Goal: Task Accomplishment & Management: Manage account settings

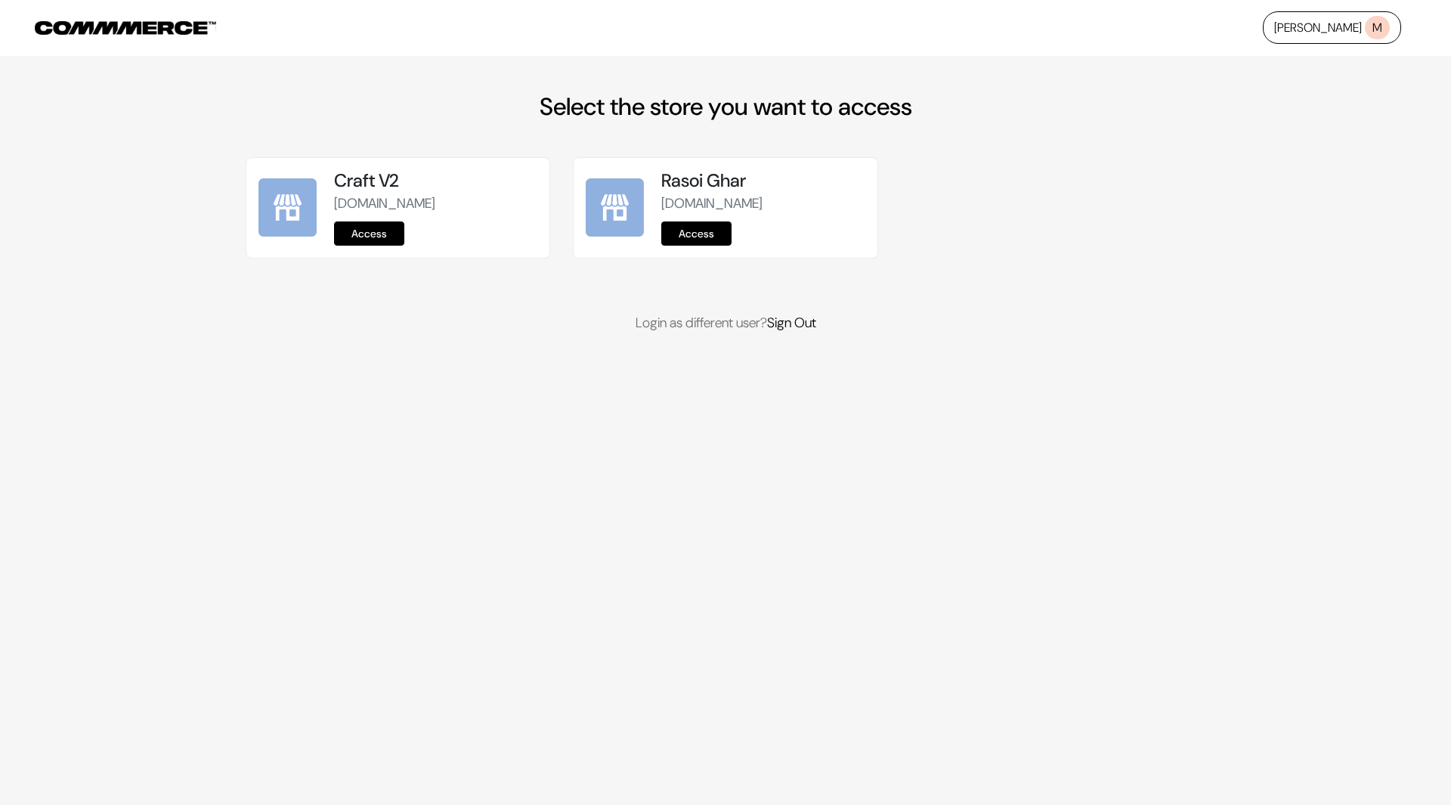
click at [695, 234] on link "Access" at bounding box center [696, 233] width 70 height 24
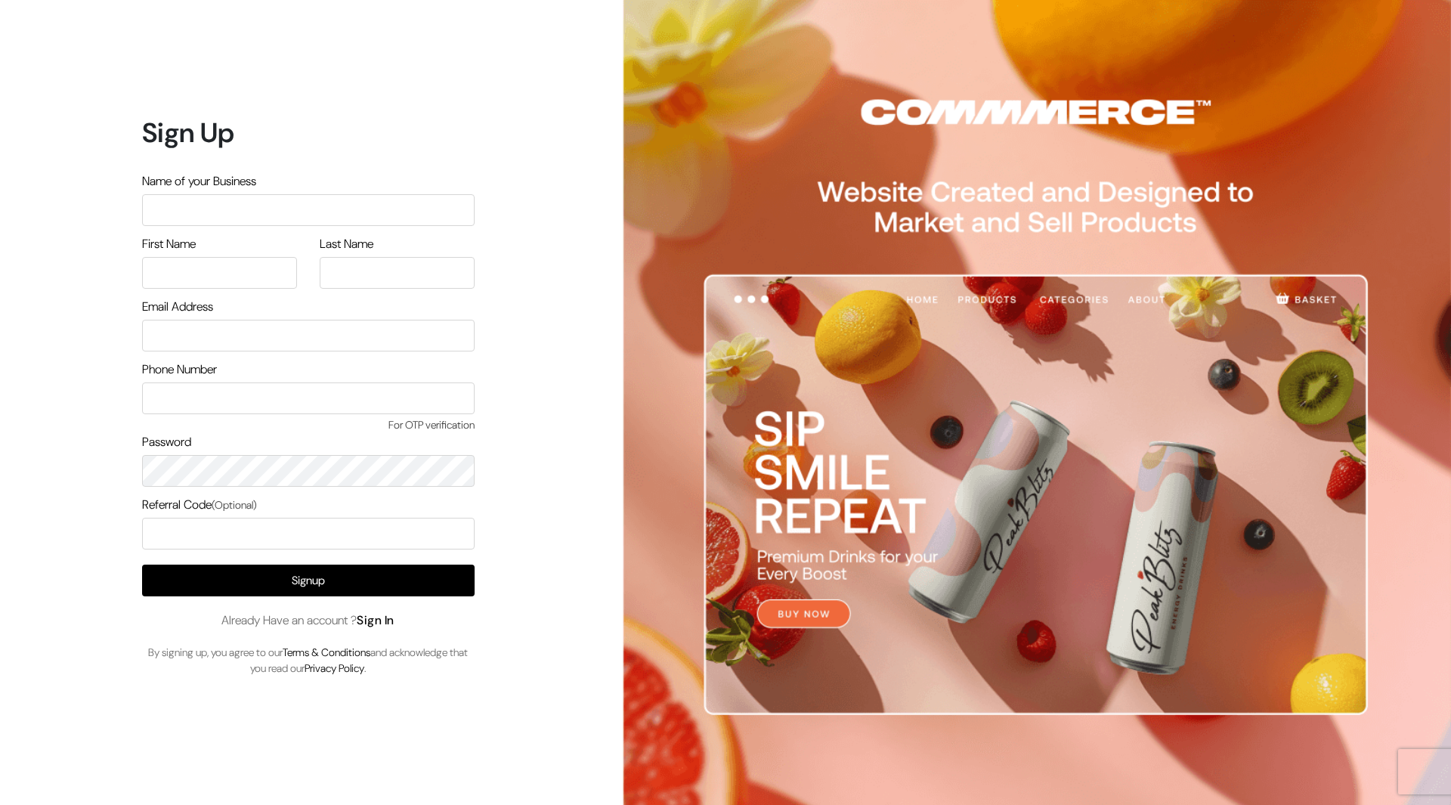
click at [387, 612] on link "Sign In" at bounding box center [376, 620] width 38 height 16
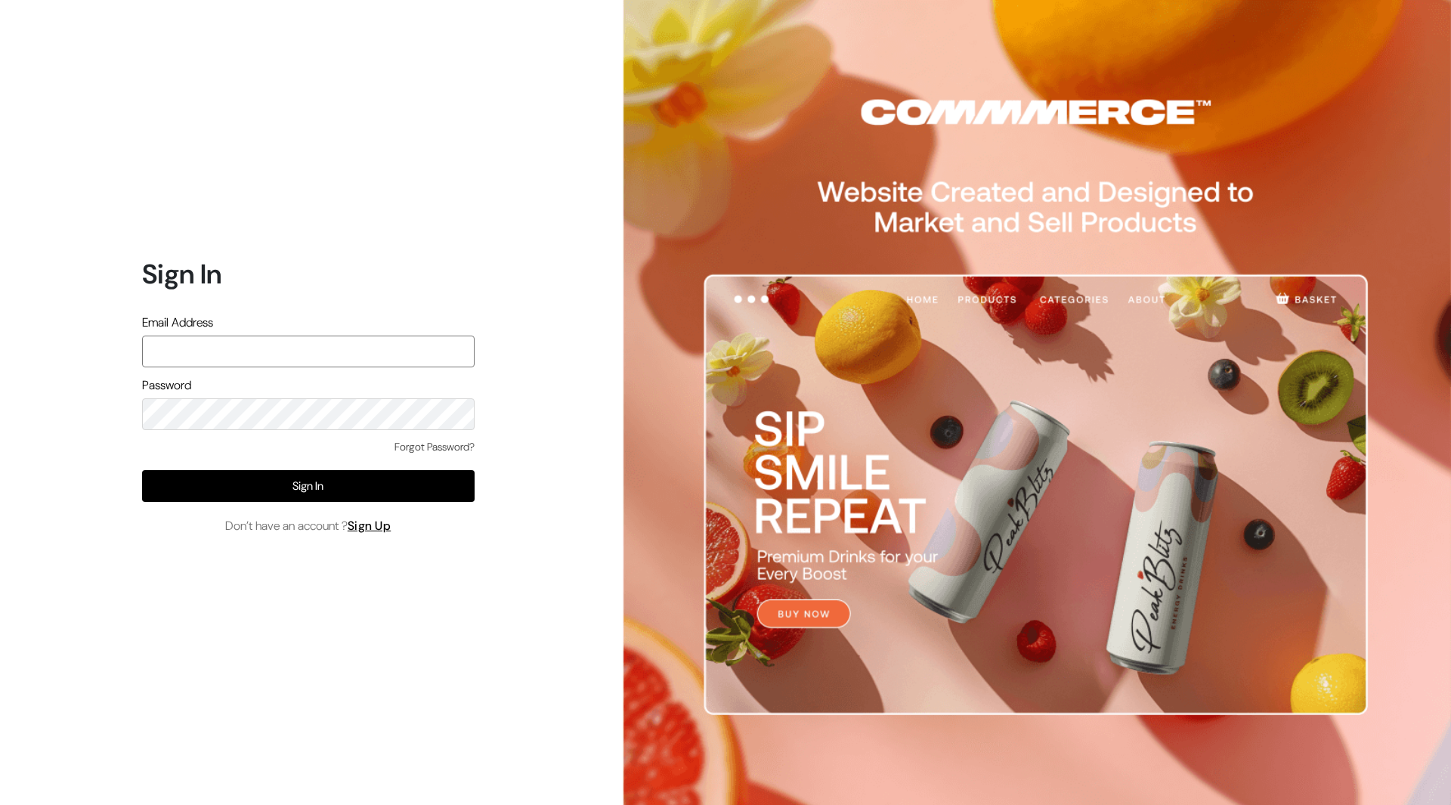
type input "mayank@commmerce.com"
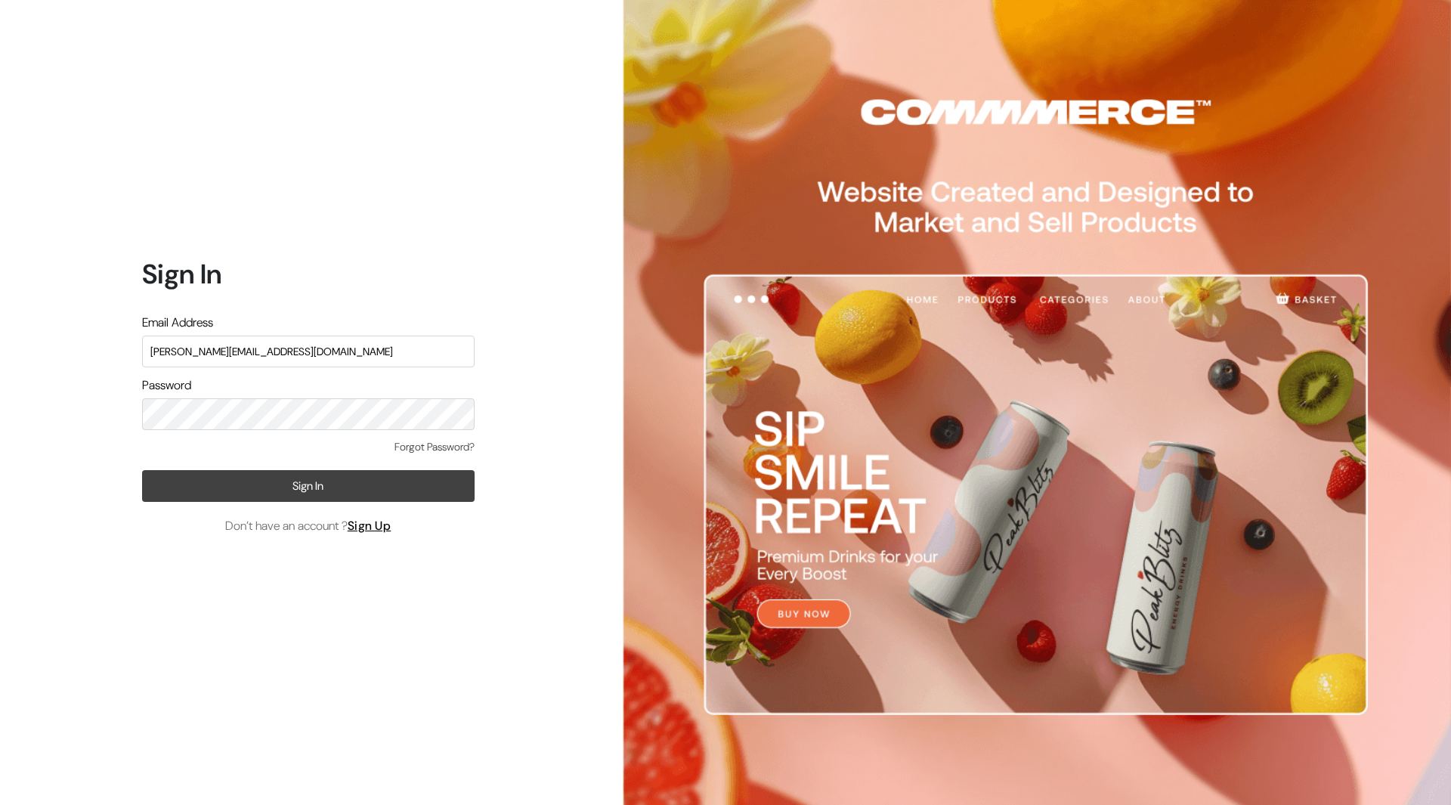
click at [443, 493] on button "Sign In" at bounding box center [308, 486] width 333 height 32
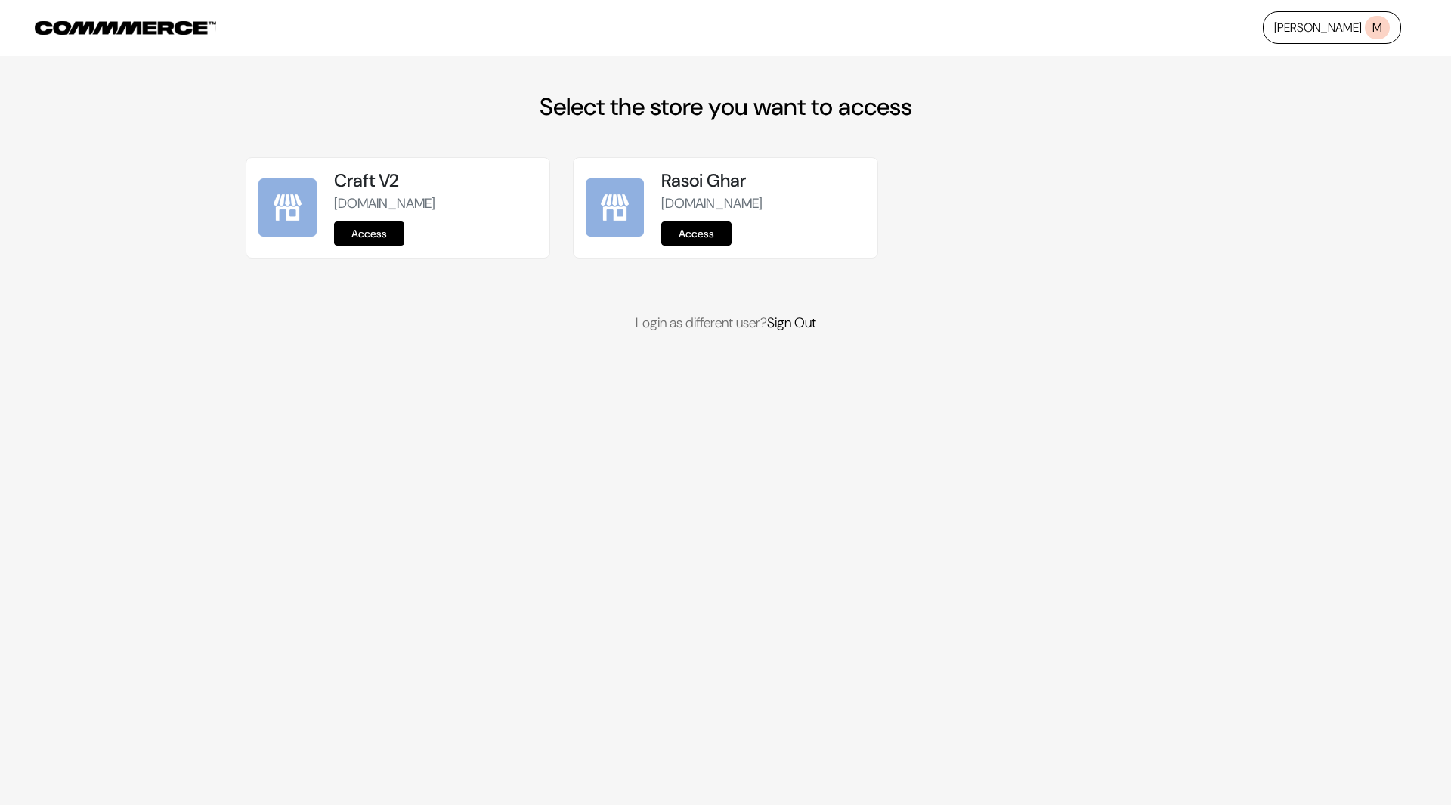
click at [695, 233] on link "Access" at bounding box center [696, 233] width 70 height 24
click at [699, 231] on link "Access" at bounding box center [696, 233] width 70 height 24
